Goal: Find specific page/section

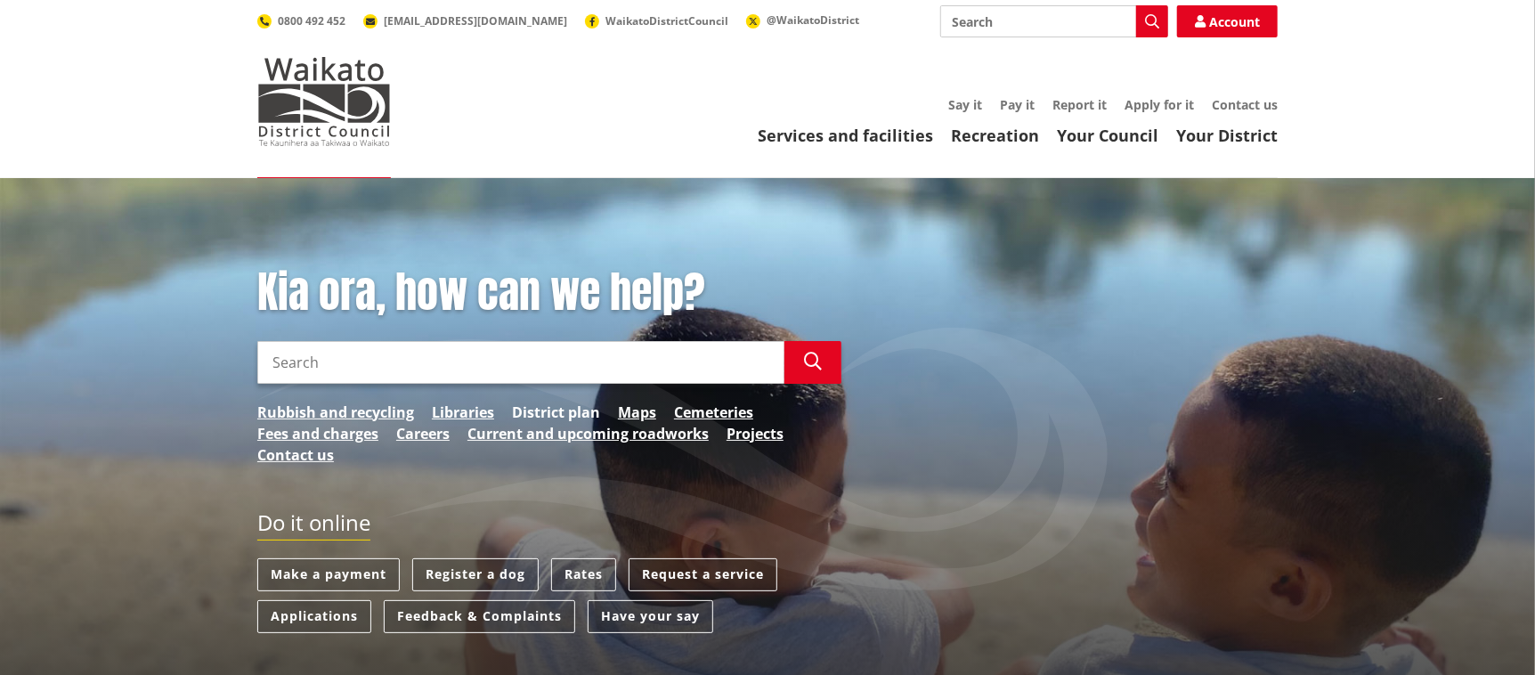
click at [556, 403] on link "District plan" at bounding box center [556, 411] width 88 height 21
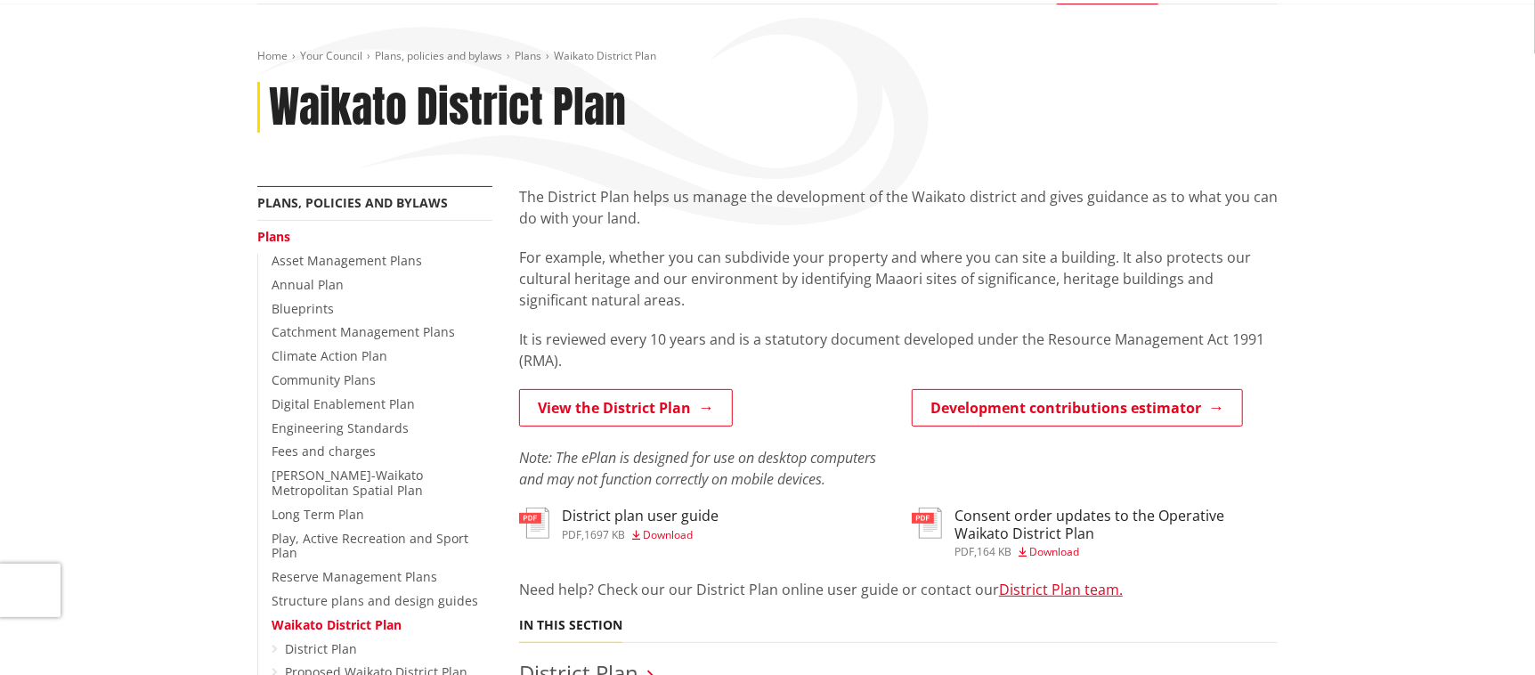
scroll to position [178, 0]
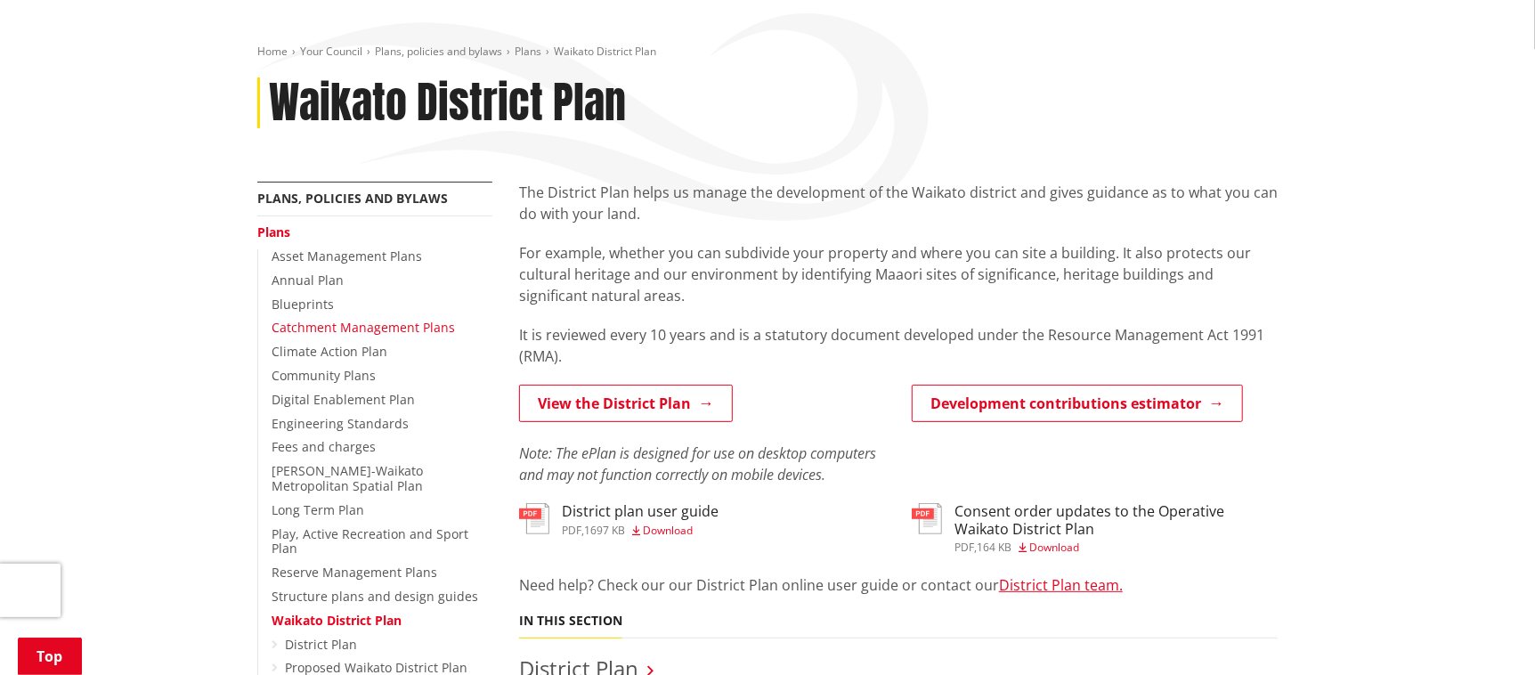
click at [363, 320] on link "Catchment Management Plans" at bounding box center [363, 327] width 183 height 17
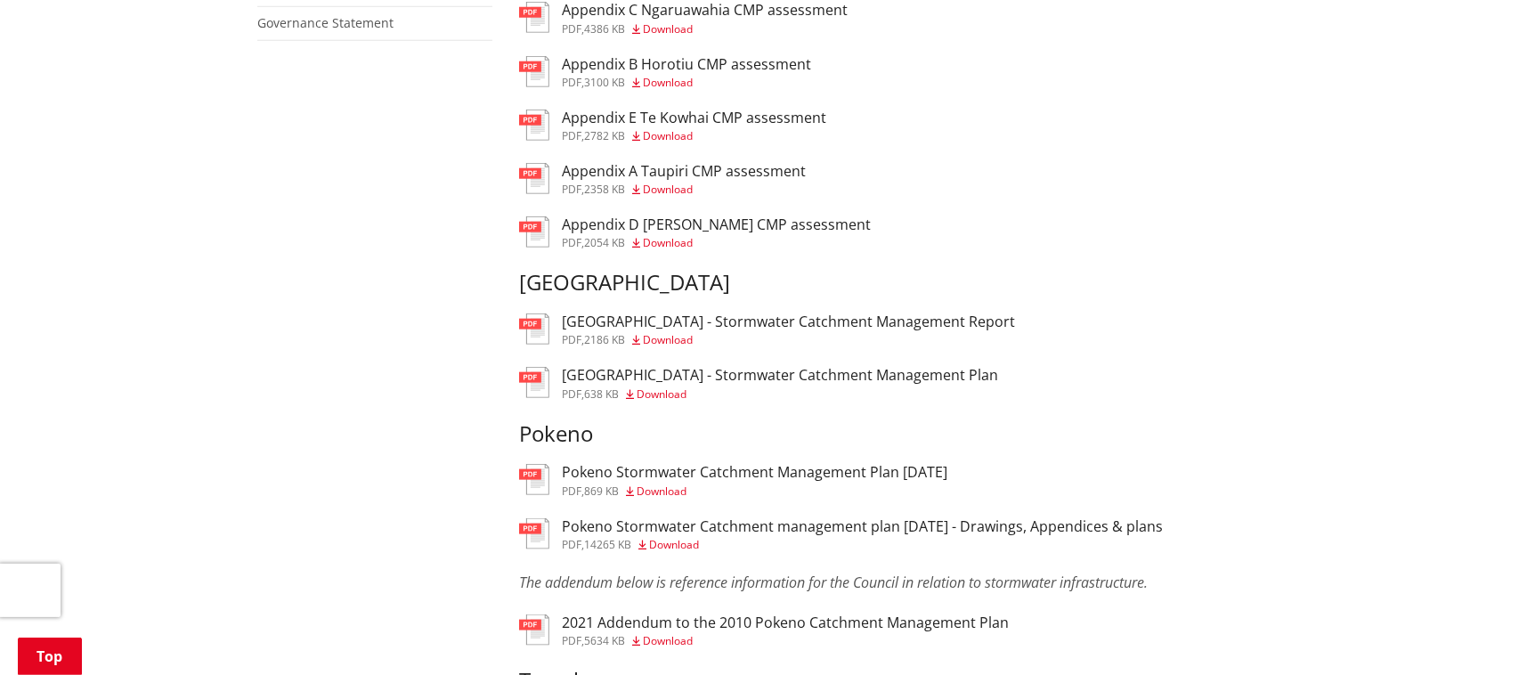
scroll to position [1156, 0]
